Goal: Task Accomplishment & Management: Use online tool/utility

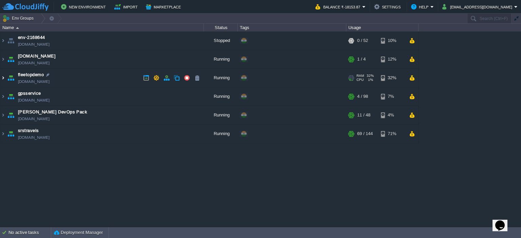
click at [4, 74] on img at bounding box center [2, 78] width 5 height 18
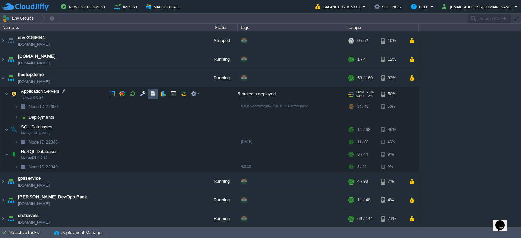
click at [153, 94] on button "button" at bounding box center [153, 94] width 6 height 6
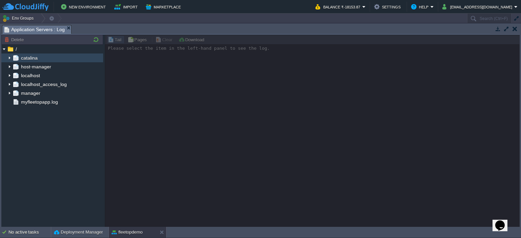
click at [9, 59] on img at bounding box center [9, 58] width 5 height 9
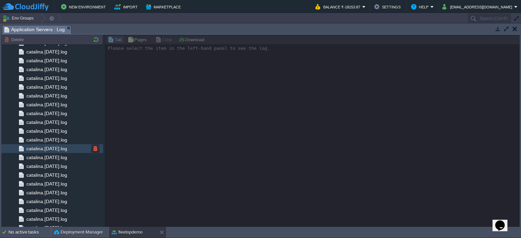
scroll to position [691, 0]
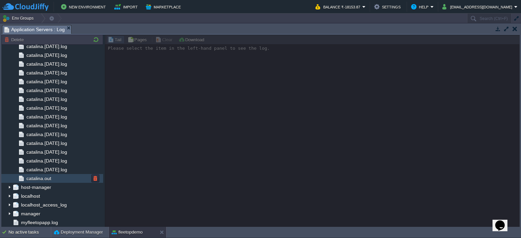
click at [45, 178] on span "catalina.out" at bounding box center [38, 179] width 27 height 6
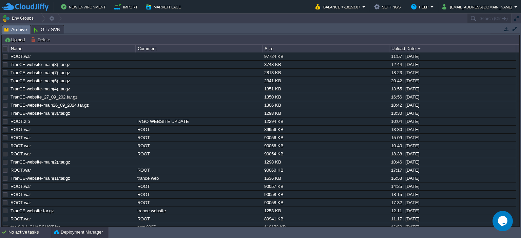
click at [43, 230] on div "No active tasks" at bounding box center [29, 232] width 42 height 11
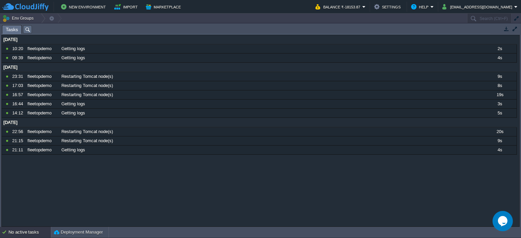
click at [43, 230] on div "No active tasks" at bounding box center [29, 232] width 42 height 11
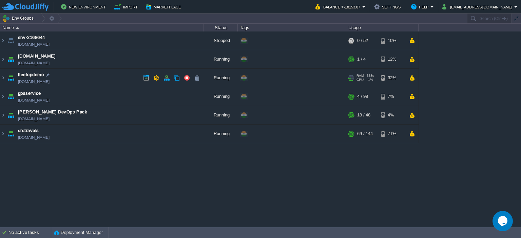
click at [5, 75] on td "fleetopdemo fleetopdemo.cloudjiffy.net" at bounding box center [102, 78] width 204 height 19
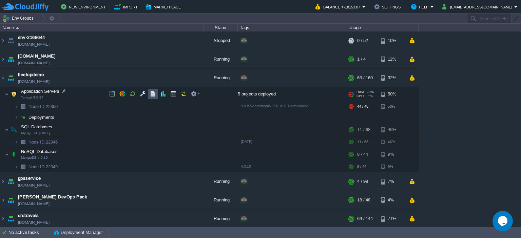
click at [152, 94] on button "button" at bounding box center [153, 94] width 6 height 6
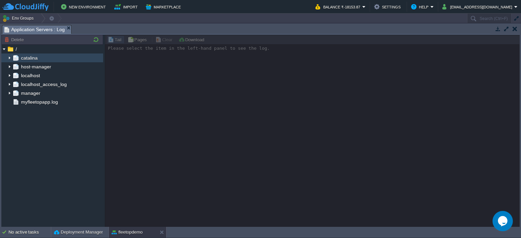
click at [10, 57] on img at bounding box center [9, 58] width 5 height 9
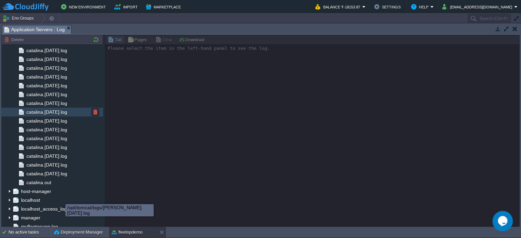
scroll to position [691, 0]
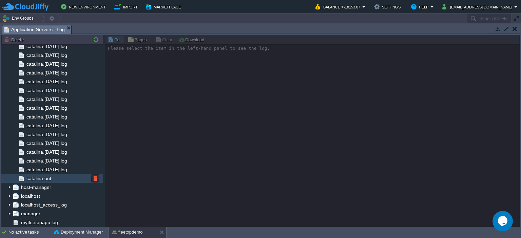
click at [49, 178] on span "catalina.out" at bounding box center [38, 179] width 27 height 6
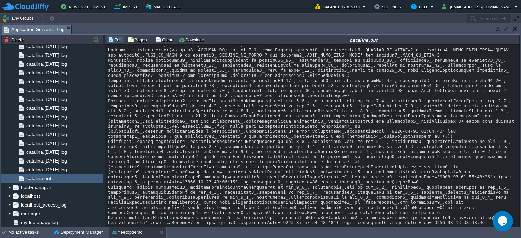
scroll to position [7201, 0]
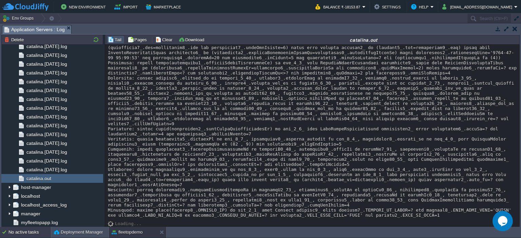
click at [9, 231] on div "No active tasks" at bounding box center [29, 232] width 42 height 11
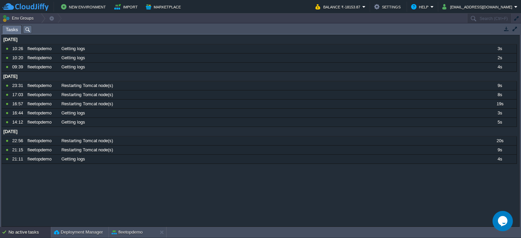
click at [22, 230] on div "No active tasks" at bounding box center [29, 232] width 42 height 11
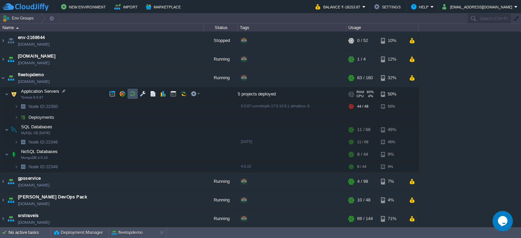
click at [134, 92] on button "button" at bounding box center [133, 94] width 6 height 6
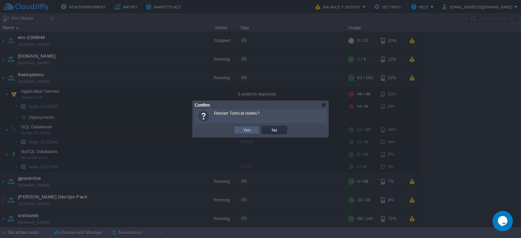
click at [251, 129] on button "Yes" at bounding box center [247, 130] width 12 height 6
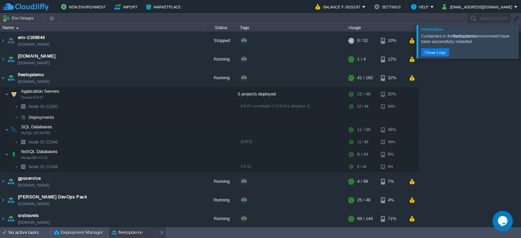
click at [140, 234] on button "fleetopdemo" at bounding box center [127, 233] width 31 height 7
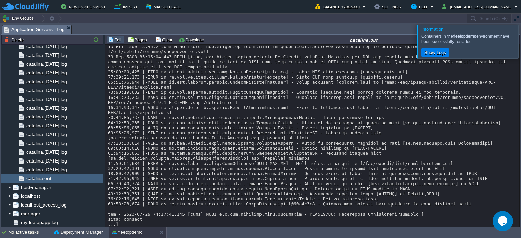
scroll to position [8624, 0]
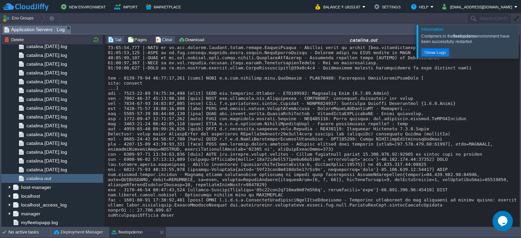
click at [164, 39] on button "Clear" at bounding box center [164, 40] width 19 height 6
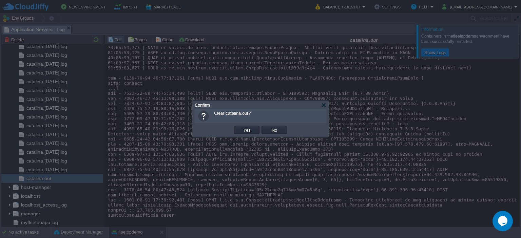
click at [243, 126] on td "Yes" at bounding box center [246, 130] width 27 height 10
click at [244, 128] on button "Yes" at bounding box center [247, 130] width 12 height 6
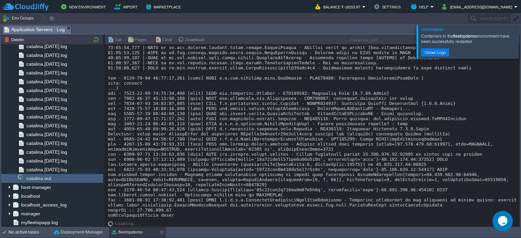
click at [521, 40] on div at bounding box center [529, 41] width 0 height 33
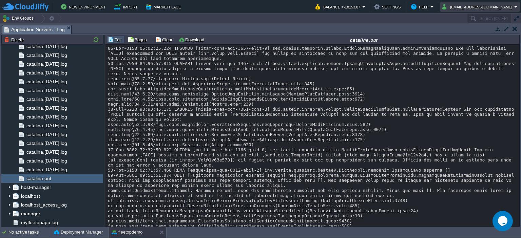
scroll to position [49, 0]
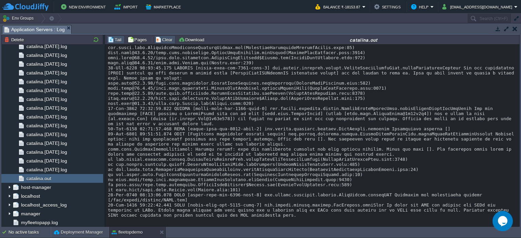
click at [165, 37] on button "Clear" at bounding box center [164, 40] width 19 height 6
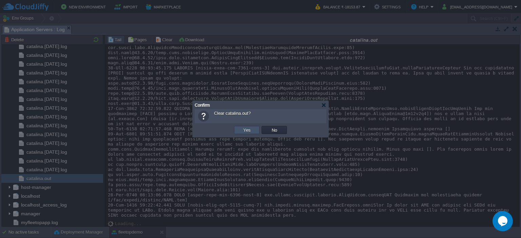
click at [248, 128] on button "Yes" at bounding box center [247, 130] width 12 height 6
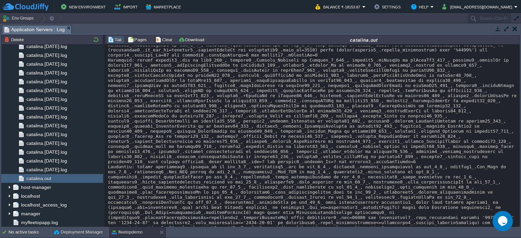
scroll to position [5500, 0]
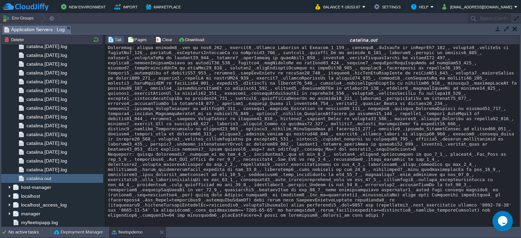
click at [163, 45] on div "Loading..." at bounding box center [312, 136] width 415 height 183
click at [163, 42] on button "Clear" at bounding box center [164, 40] width 19 height 6
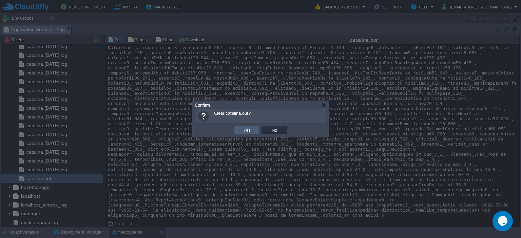
click at [250, 130] on button "Yes" at bounding box center [247, 130] width 12 height 6
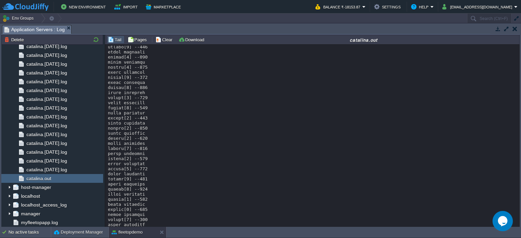
scroll to position [1200, 0]
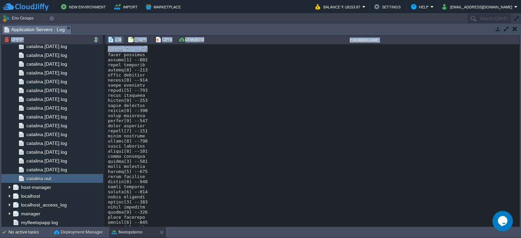
drag, startPoint x: 519, startPoint y: 65, endPoint x: 521, endPoint y: 192, distance: 127.6
click at [521, 192] on div "Tasks Activity Log Archive Git / SVN Application Servers : Log Upload Delete De…" at bounding box center [260, 125] width 521 height 204
click at [517, 68] on div "Loading..." at bounding box center [312, 136] width 415 height 183
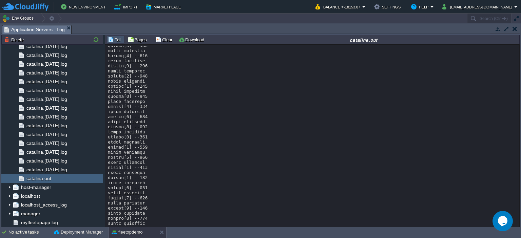
scroll to position [8167, 0]
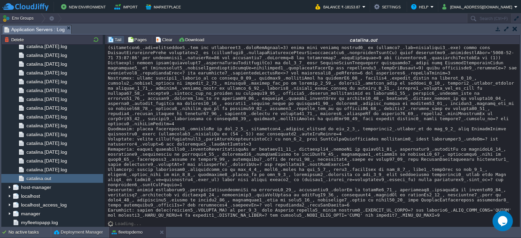
scroll to position [200338, 0]
click at [159, 39] on button "Clear" at bounding box center [164, 40] width 19 height 6
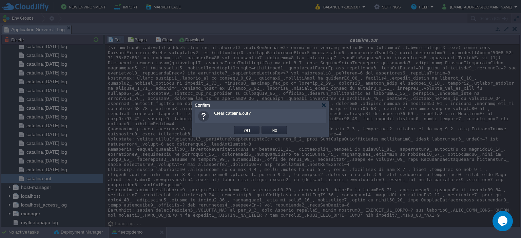
click at [250, 135] on td "Yes" at bounding box center [246, 130] width 27 height 10
click at [250, 124] on div "OK Yes No Cancel" at bounding box center [261, 130] width 132 height 14
click at [250, 129] on button "Yes" at bounding box center [247, 130] width 12 height 6
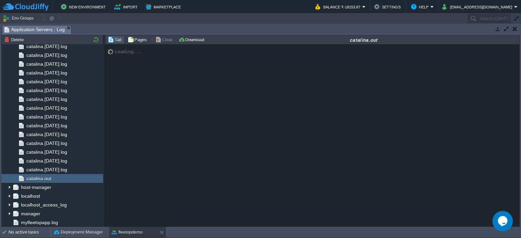
scroll to position [0, 0]
click at [39, 229] on div "No active tasks" at bounding box center [29, 232] width 42 height 11
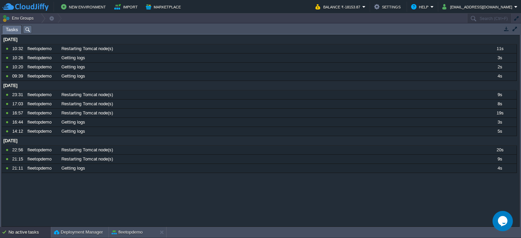
click at [39, 229] on div "No active tasks" at bounding box center [29, 232] width 42 height 11
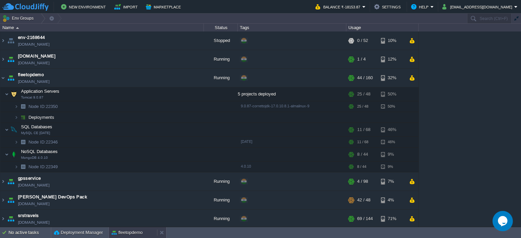
click at [127, 229] on div "fleetopdemo" at bounding box center [133, 233] width 48 height 11
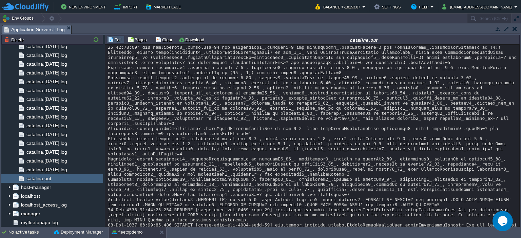
scroll to position [689, 0]
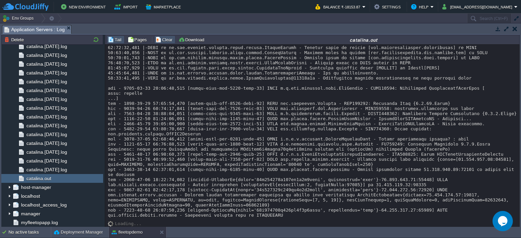
click at [164, 37] on button "Clear" at bounding box center [164, 40] width 19 height 6
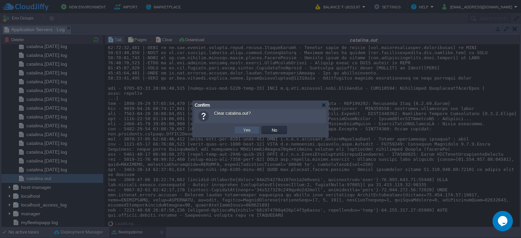
click at [249, 129] on button "Yes" at bounding box center [247, 130] width 12 height 6
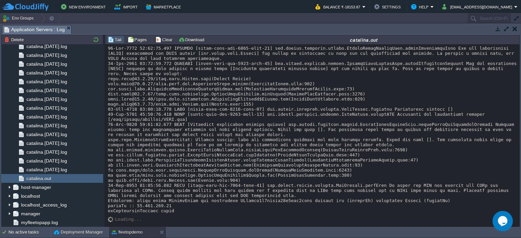
scroll to position [3, 0]
click at [161, 37] on button "Clear" at bounding box center [164, 40] width 19 height 6
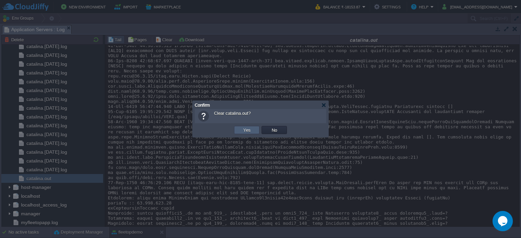
click at [255, 133] on td "Yes" at bounding box center [246, 130] width 25 height 8
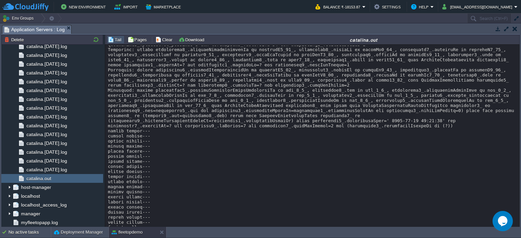
scroll to position [7732, 0]
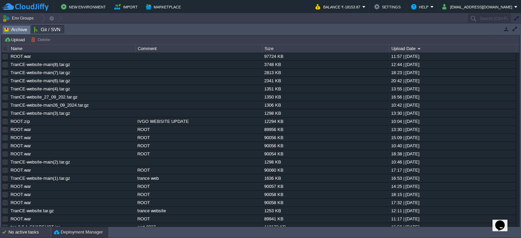
click at [26, 230] on div "No active tasks" at bounding box center [29, 232] width 42 height 11
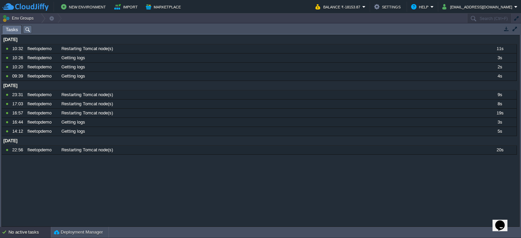
click at [26, 230] on div "No active tasks" at bounding box center [29, 232] width 42 height 11
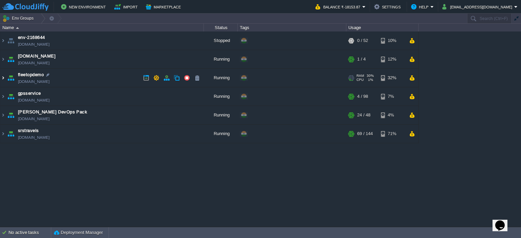
click at [2, 75] on img at bounding box center [2, 78] width 5 height 18
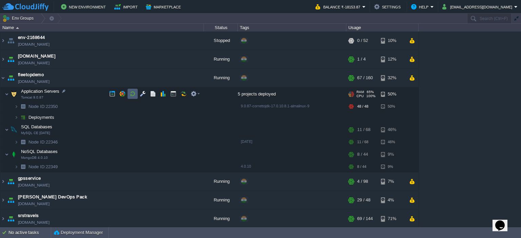
click at [132, 93] on button "button" at bounding box center [133, 94] width 6 height 6
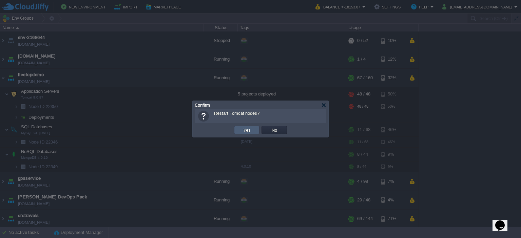
click at [247, 134] on td "Yes" at bounding box center [246, 130] width 25 height 8
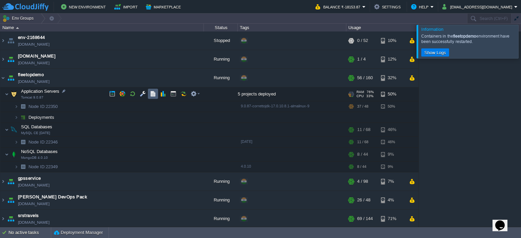
click at [149, 94] on td at bounding box center [153, 94] width 10 height 10
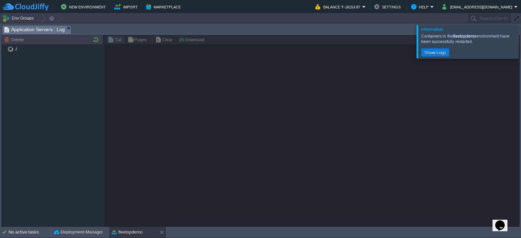
click at [521, 39] on div at bounding box center [529, 41] width 0 height 33
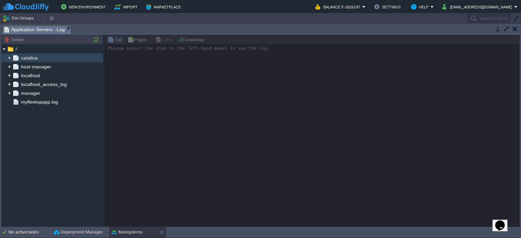
click at [11, 58] on img at bounding box center [9, 58] width 5 height 9
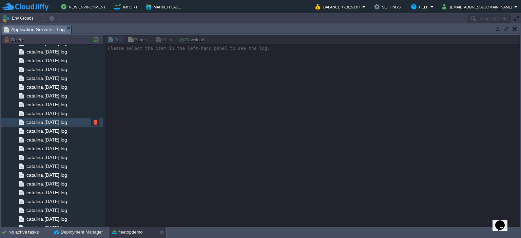
scroll to position [691, 0]
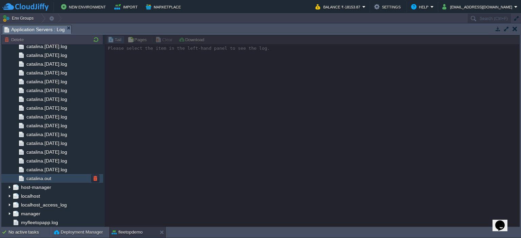
click at [52, 183] on div "catalina.out" at bounding box center [52, 178] width 102 height 9
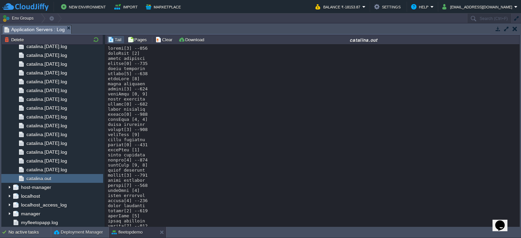
scroll to position [13326, 0]
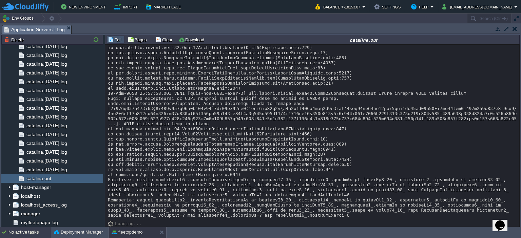
click at [22, 231] on div "No active tasks" at bounding box center [29, 232] width 42 height 11
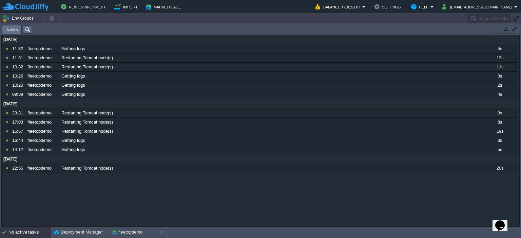
click at [22, 231] on div "No active tasks" at bounding box center [29, 232] width 42 height 11
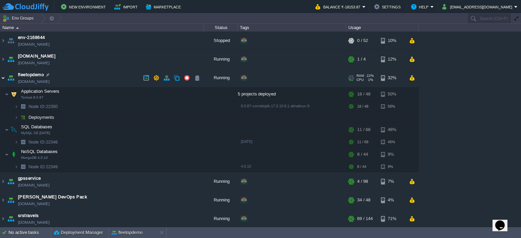
click at [2, 77] on img at bounding box center [2, 78] width 5 height 18
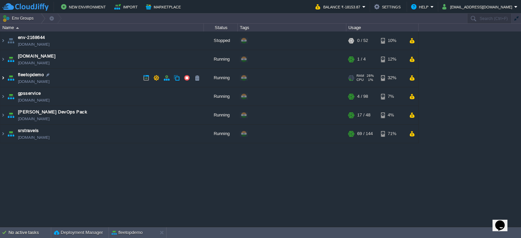
click at [3, 80] on img at bounding box center [2, 78] width 5 height 18
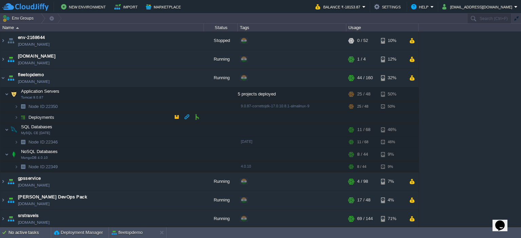
scroll to position [0, 0]
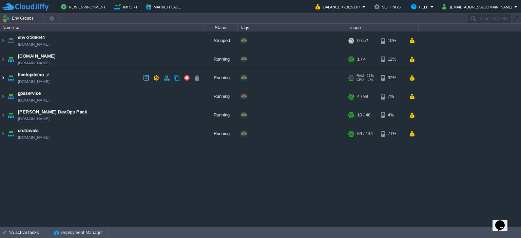
click at [1, 80] on img at bounding box center [2, 78] width 5 height 18
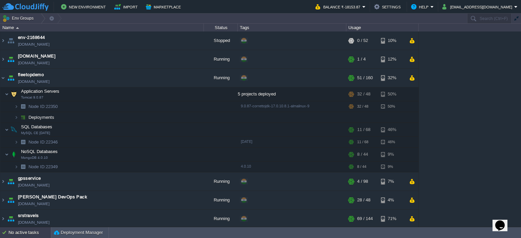
click at [8, 233] on div "No active tasks" at bounding box center [29, 233] width 42 height 11
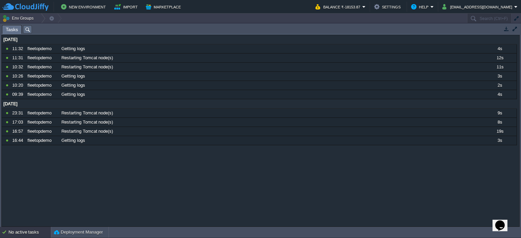
click at [8, 233] on div "No active tasks" at bounding box center [29, 232] width 42 height 11
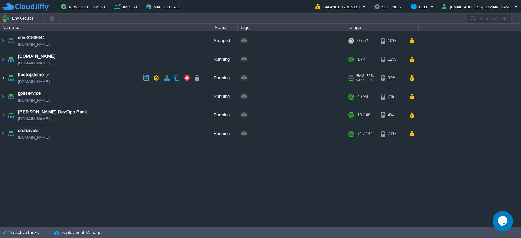
click at [2, 78] on img at bounding box center [2, 78] width 5 height 18
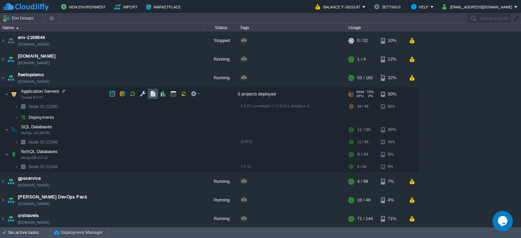
click at [155, 97] on button "button" at bounding box center [153, 94] width 6 height 6
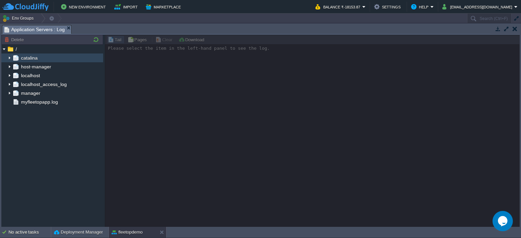
click at [8, 60] on img at bounding box center [9, 58] width 5 height 9
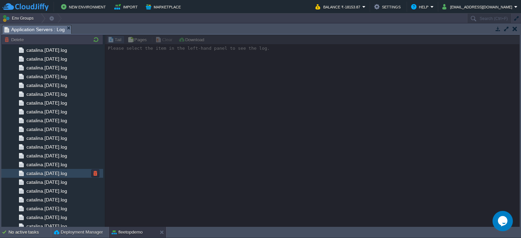
scroll to position [691, 0]
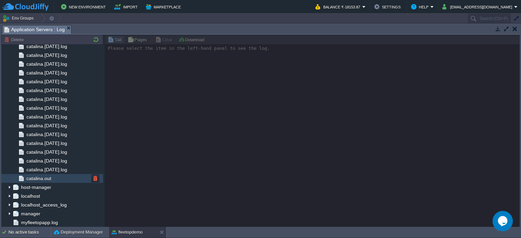
click at [70, 176] on div "catalina.out" at bounding box center [52, 178] width 102 height 9
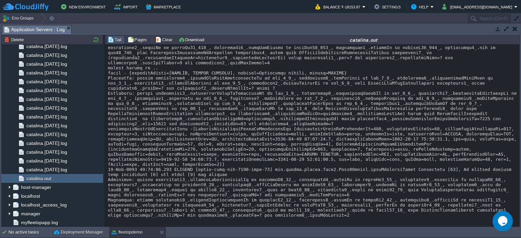
scroll to position [140041, 0]
